Goal: Task Accomplishment & Management: Complete application form

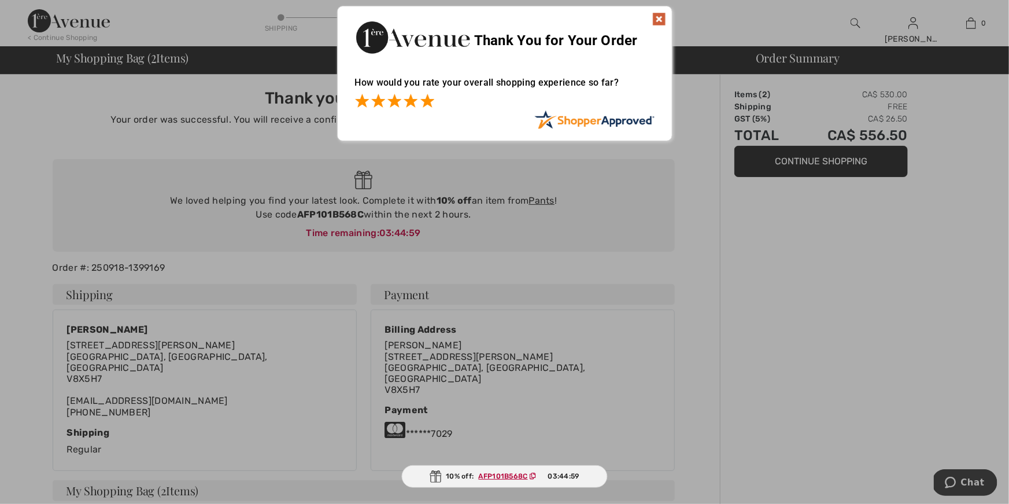
click at [426, 102] on span at bounding box center [427, 101] width 14 height 14
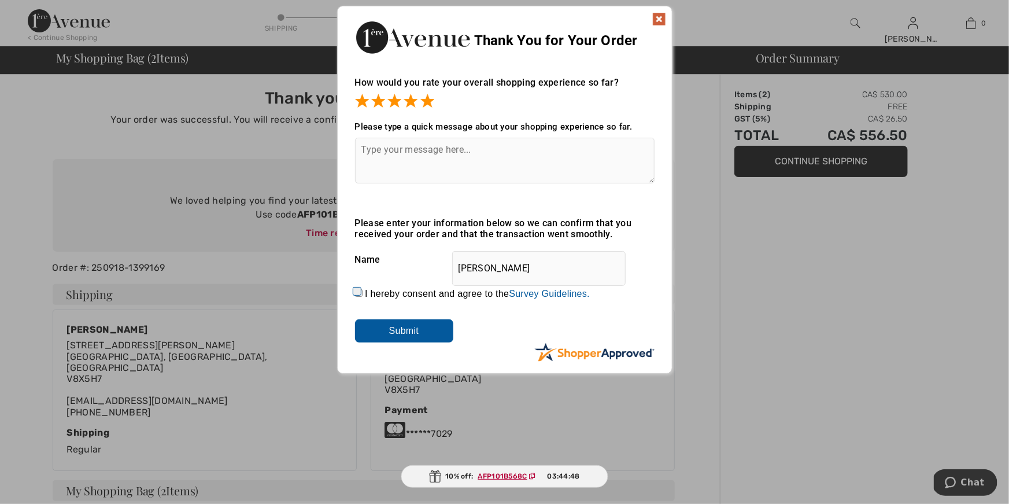
click at [658, 20] on img at bounding box center [659, 19] width 14 height 14
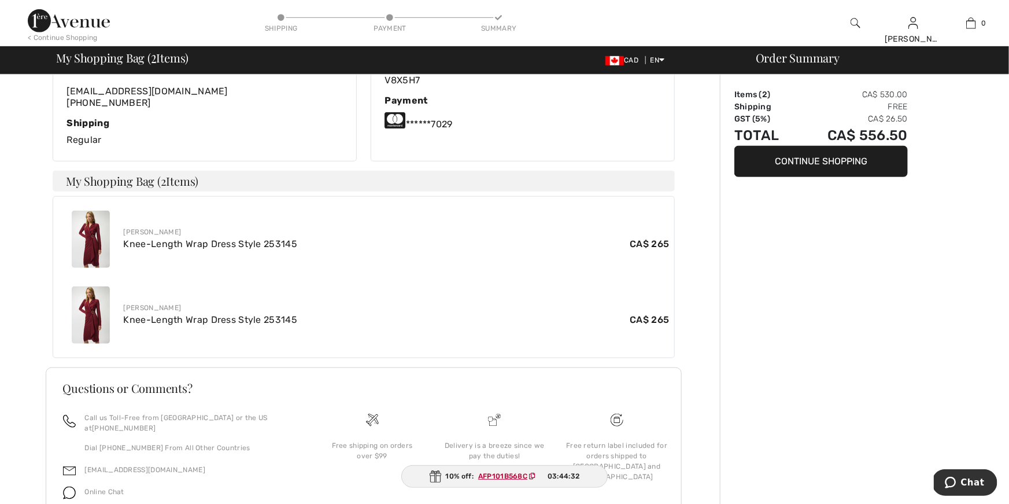
scroll to position [342, 0]
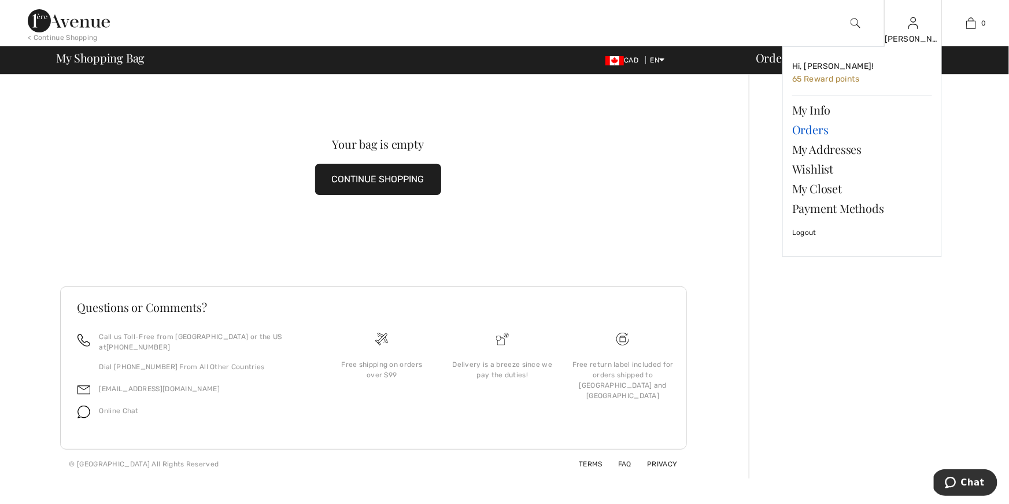
click at [810, 128] on link "Orders" at bounding box center [862, 130] width 140 height 20
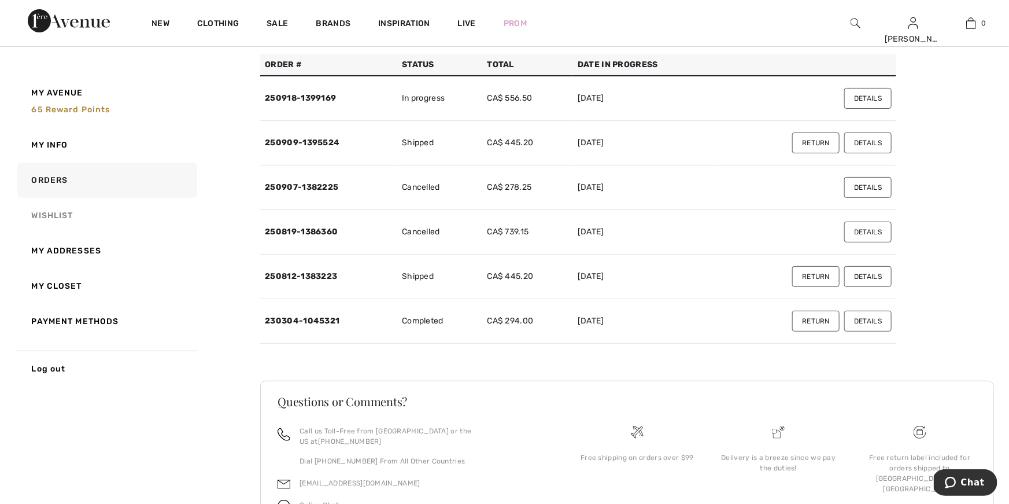
scroll to position [87, 0]
click at [822, 143] on button "Return" at bounding box center [815, 142] width 47 height 21
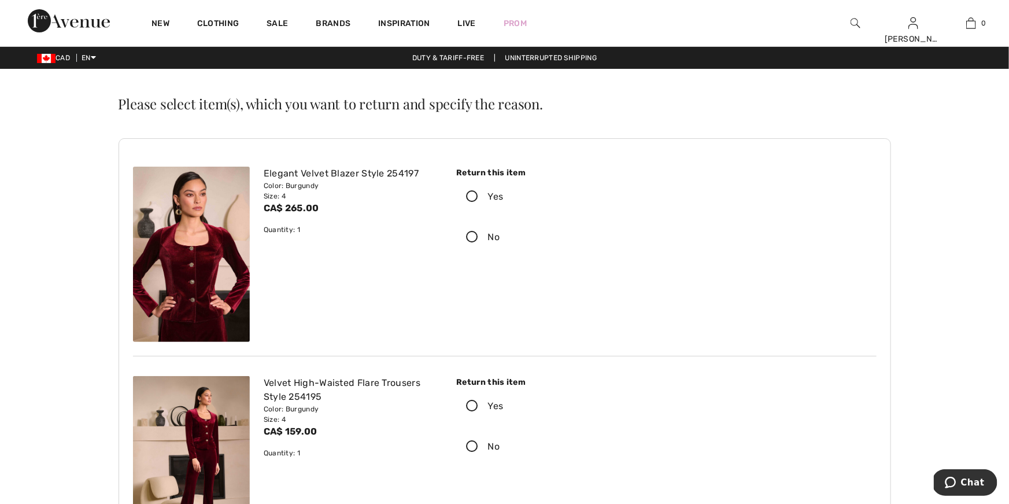
click at [474, 196] on icon at bounding box center [472, 197] width 31 height 12
click at [504, 196] on input "Yes" at bounding box center [508, 196] width 8 height 35
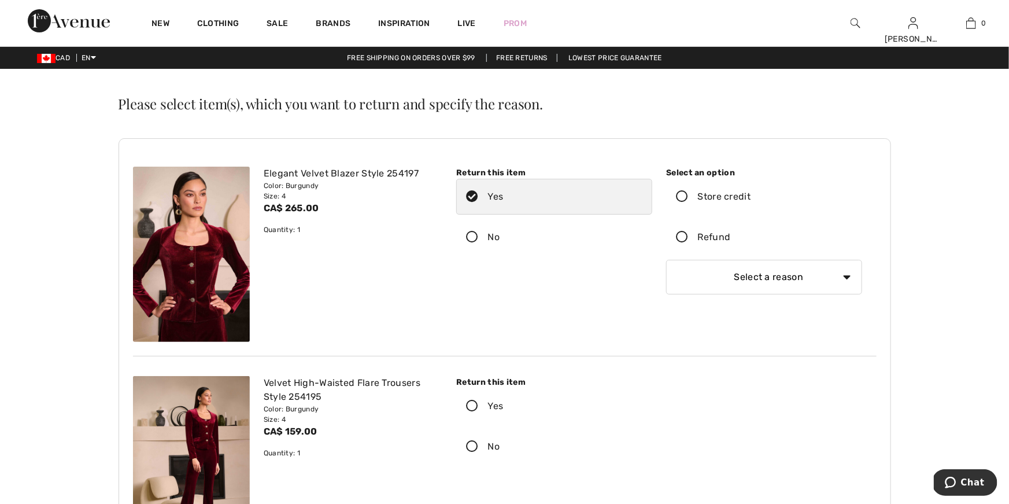
drag, startPoint x: 682, startPoint y: 237, endPoint x: 736, endPoint y: 252, distance: 56.0
click at [682, 237] on icon at bounding box center [682, 237] width 31 height 12
click at [731, 237] on input "Refund" at bounding box center [735, 237] width 8 height 35
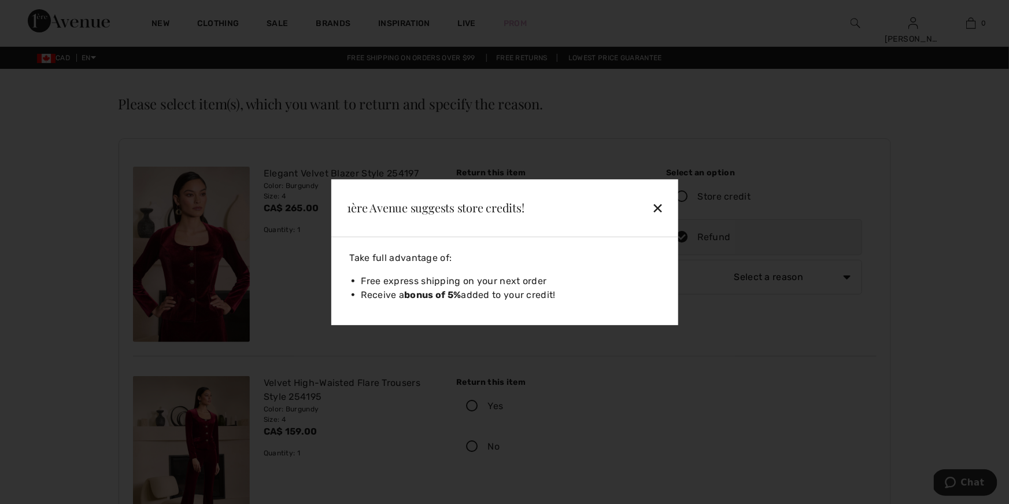
click at [660, 206] on div "✕" at bounding box center [631, 207] width 75 height 24
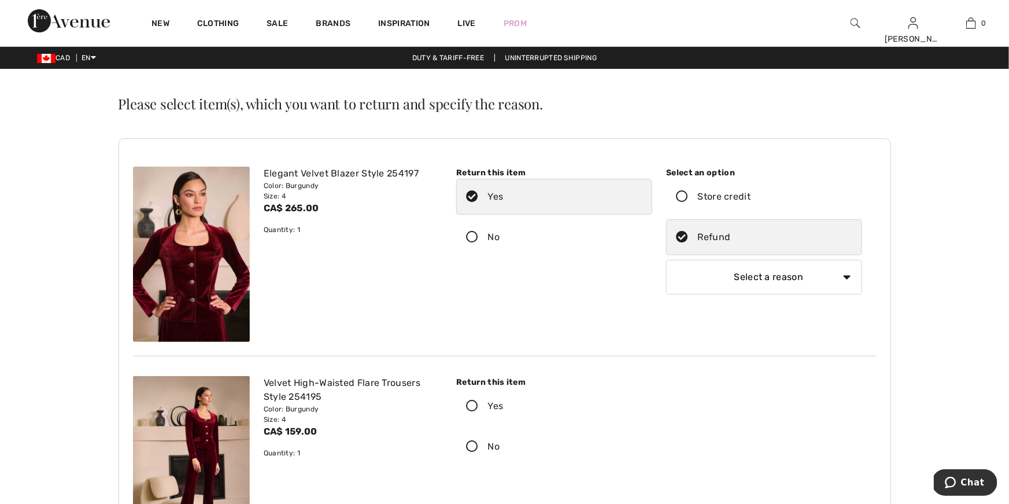
click at [847, 276] on select "Select a reason I received the wrong product or size My order arrived too late …" at bounding box center [764, 277] width 196 height 35
select select "other"
click at [666, 260] on select "Select a reason I received the wrong product or size My order arrived too late …" at bounding box center [764, 277] width 196 height 35
type input "Size 4 still too large fitting"
click at [471, 406] on icon at bounding box center [472, 407] width 31 height 12
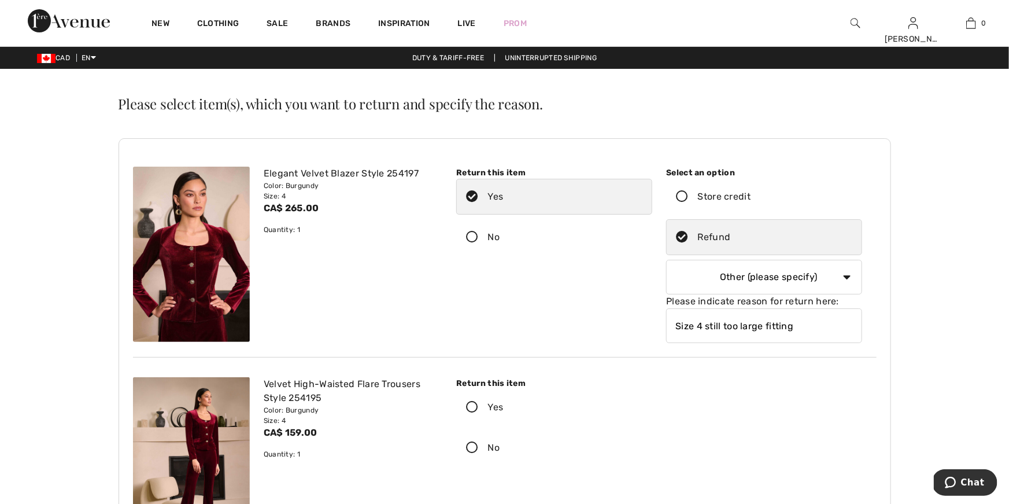
click at [504, 406] on input "Yes" at bounding box center [508, 407] width 8 height 35
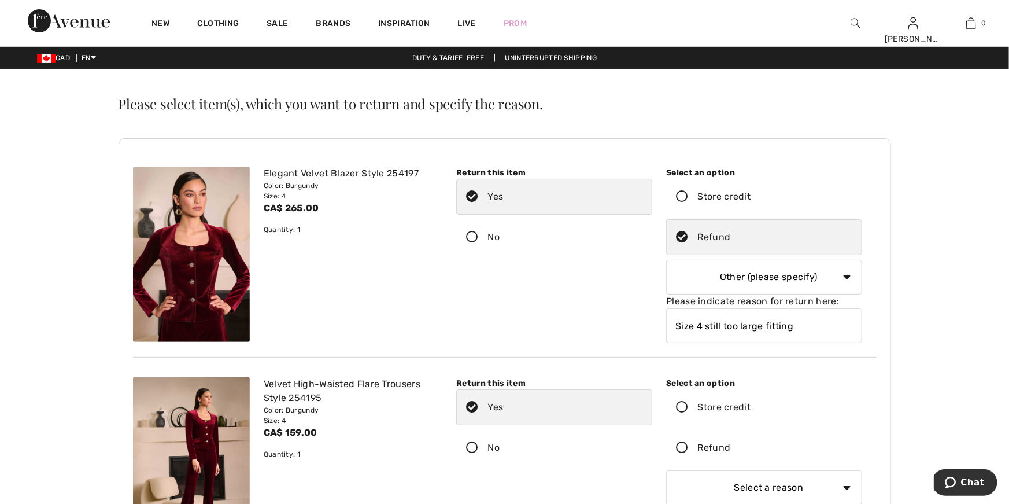
click at [685, 445] on icon at bounding box center [682, 448] width 31 height 12
click at [731, 445] on input "Refund" at bounding box center [735, 447] width 8 height 35
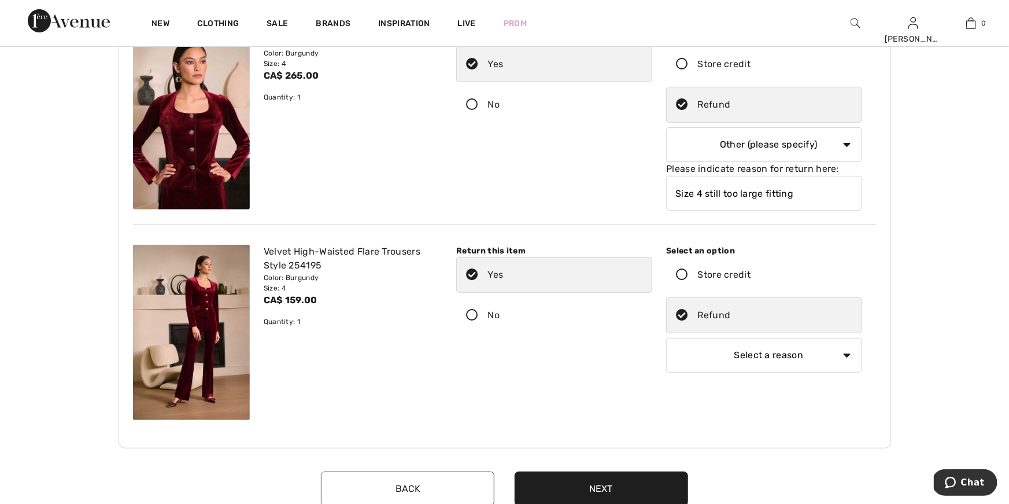
scroll to position [134, 0]
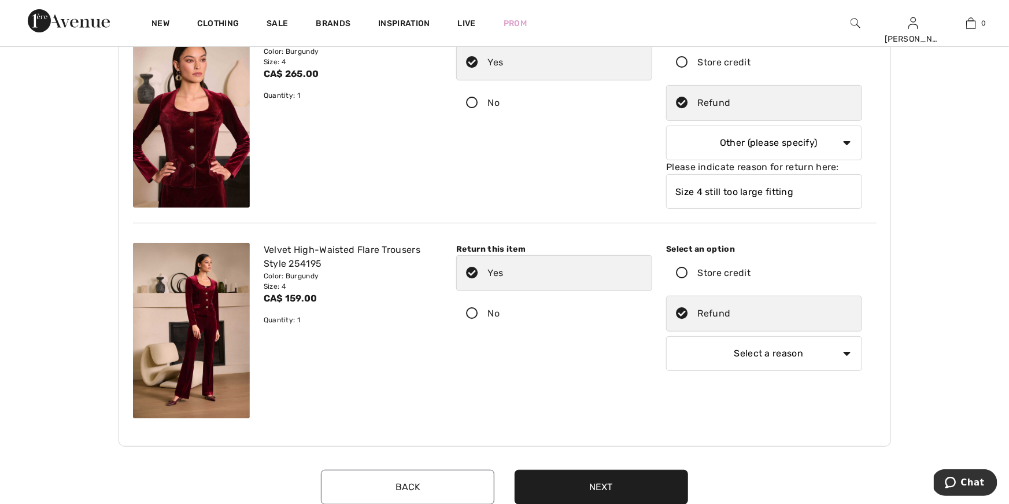
click at [847, 351] on select "Select a reason I received the wrong product or size My order arrived too late …" at bounding box center [764, 353] width 196 height 35
click at [666, 336] on select "Select a reason I received the wrong product or size My order arrived too late …" at bounding box center [764, 353] width 196 height 35
click at [846, 350] on select "Select a reason I received the wrong product or size My order arrived too late …" at bounding box center [764, 353] width 196 height 35
select select "other"
click at [666, 336] on select "Select a reason I received the wrong product or size My order arrived too late …" at bounding box center [764, 353] width 196 height 35
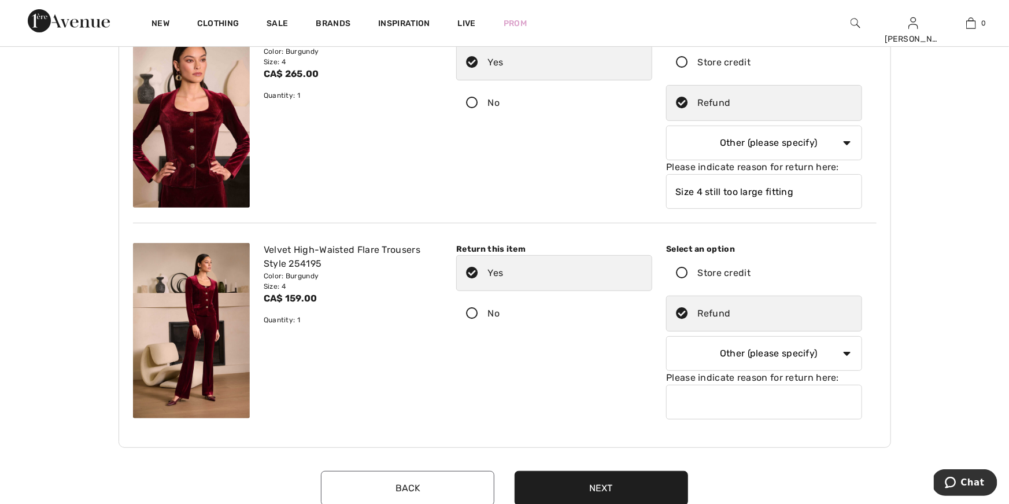
scroll to position [135, 0]
click at [679, 389] on input "text" at bounding box center [764, 401] width 196 height 35
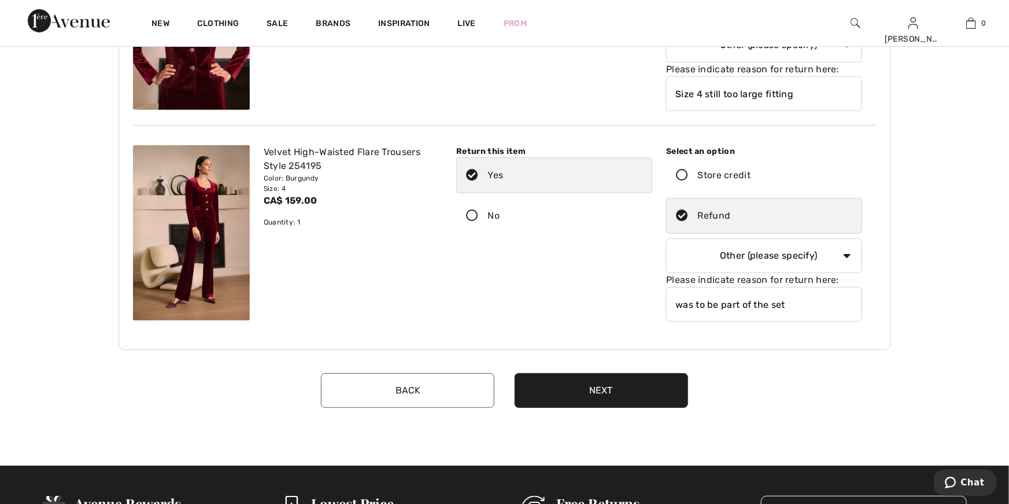
scroll to position [248, 0]
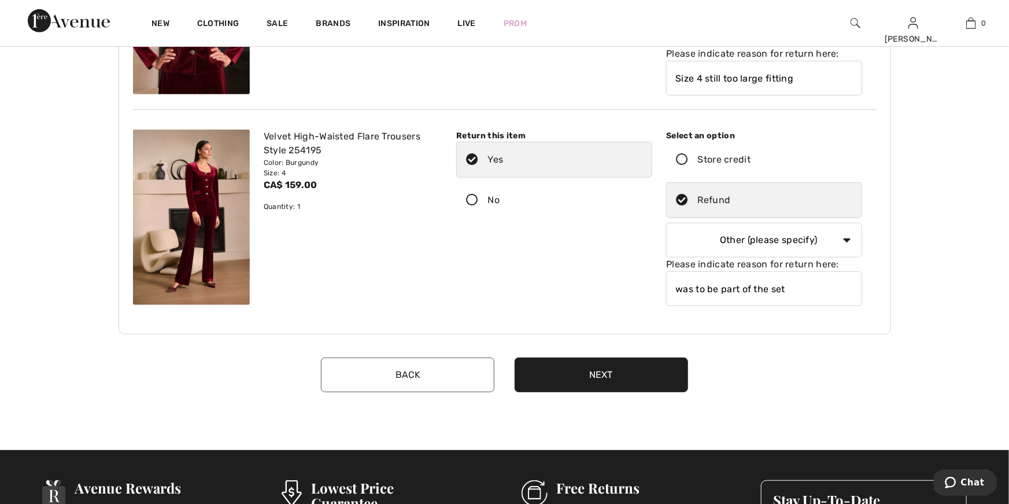
type input "was to be part of the set"
click at [612, 375] on button "Next" at bounding box center [601, 374] width 173 height 35
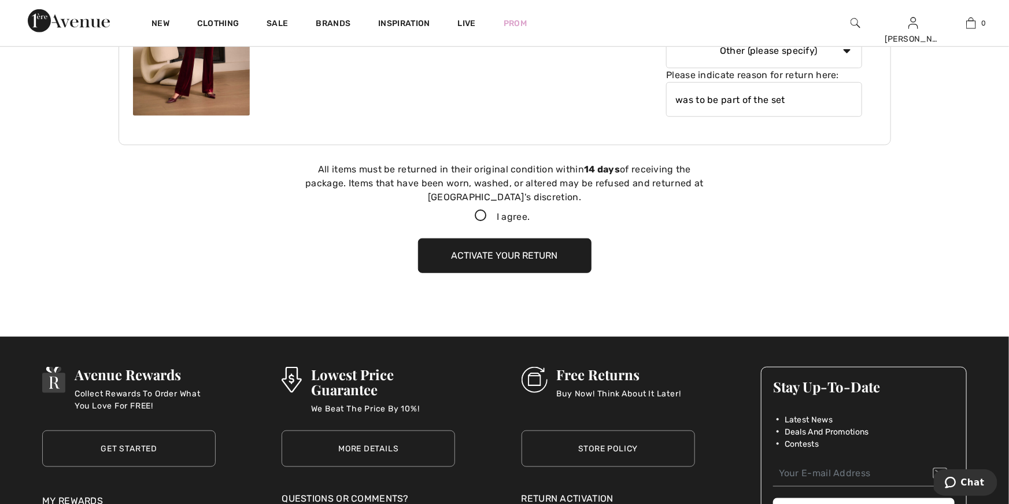
scroll to position [529, 0]
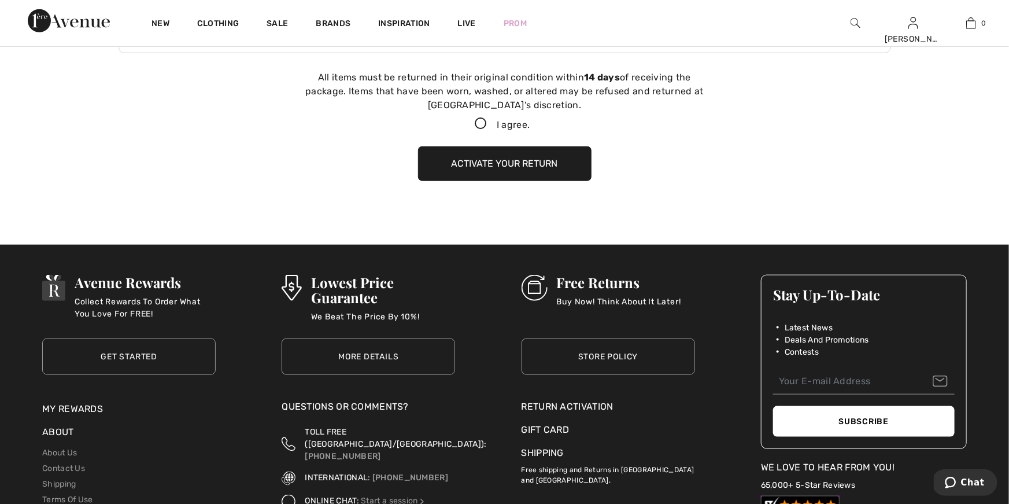
click at [479, 121] on icon at bounding box center [481, 124] width 31 height 12
click at [530, 121] on input "I agree." at bounding box center [534, 124] width 8 height 8
checkbox input "true"
click at [494, 164] on button "Activate your return" at bounding box center [504, 163] width 173 height 35
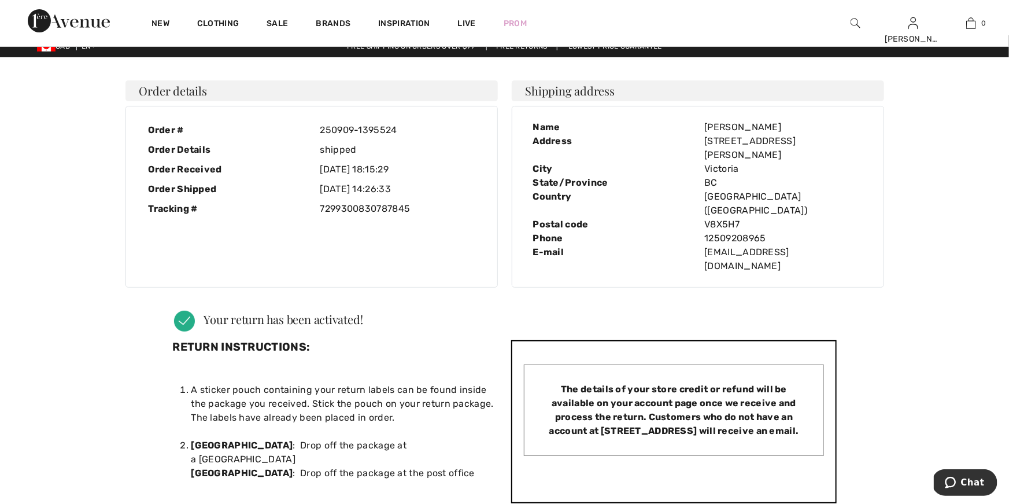
scroll to position [0, 0]
